Goal: Task Accomplishment & Management: Manage account settings

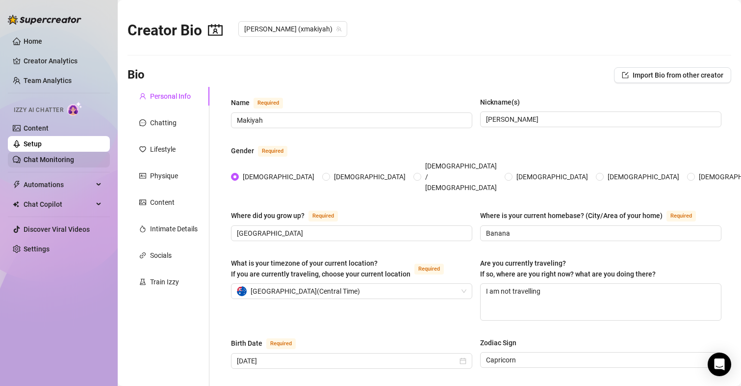
click at [51, 156] on link "Chat Monitoring" at bounding box center [49, 160] width 51 height 8
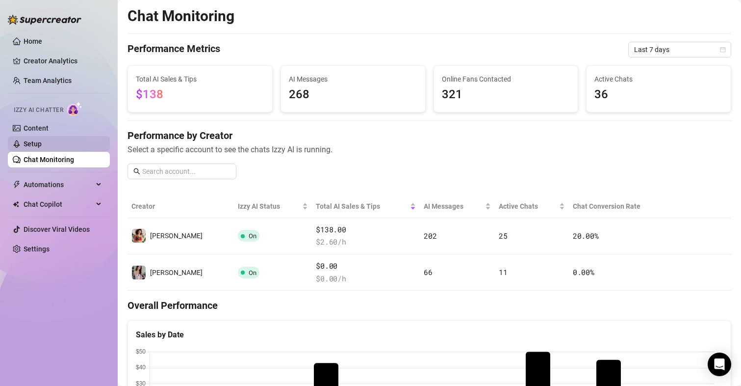
click at [42, 142] on link "Setup" at bounding box center [33, 144] width 18 height 8
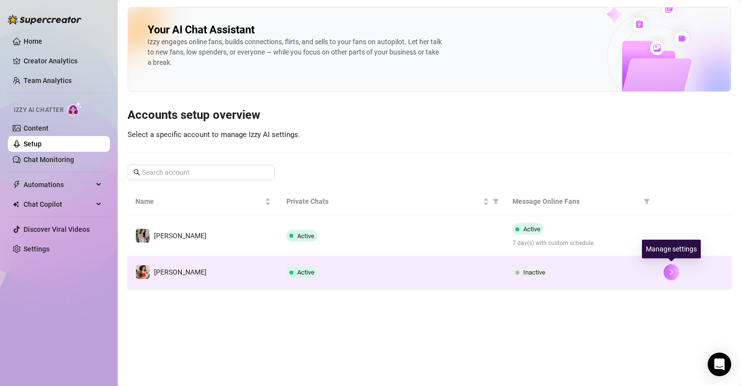
click at [674, 270] on icon "right" at bounding box center [671, 271] width 7 height 7
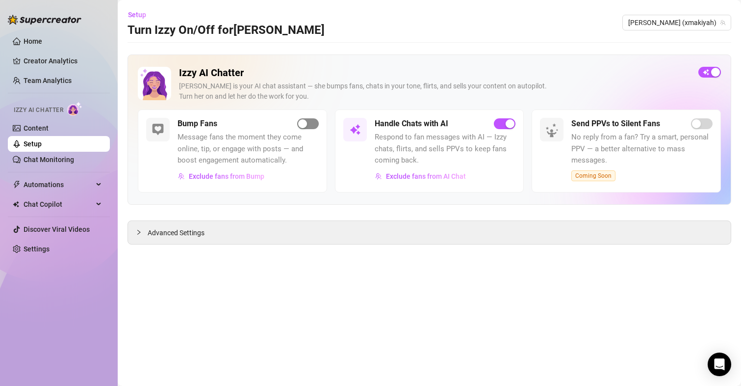
click at [311, 124] on span "button" at bounding box center [308, 123] width 22 height 11
click at [196, 231] on span "Advanced Settings" at bounding box center [176, 232] width 57 height 11
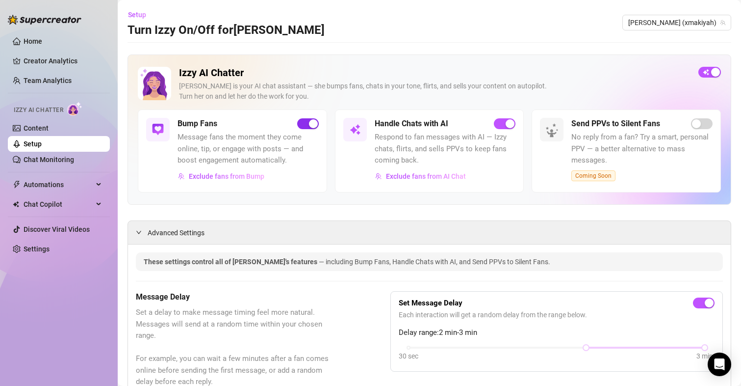
click at [309, 125] on div "button" at bounding box center [313, 123] width 9 height 9
click at [307, 123] on span "button" at bounding box center [308, 123] width 22 height 11
